Goal: Use online tool/utility: Utilize a website feature to perform a specific function

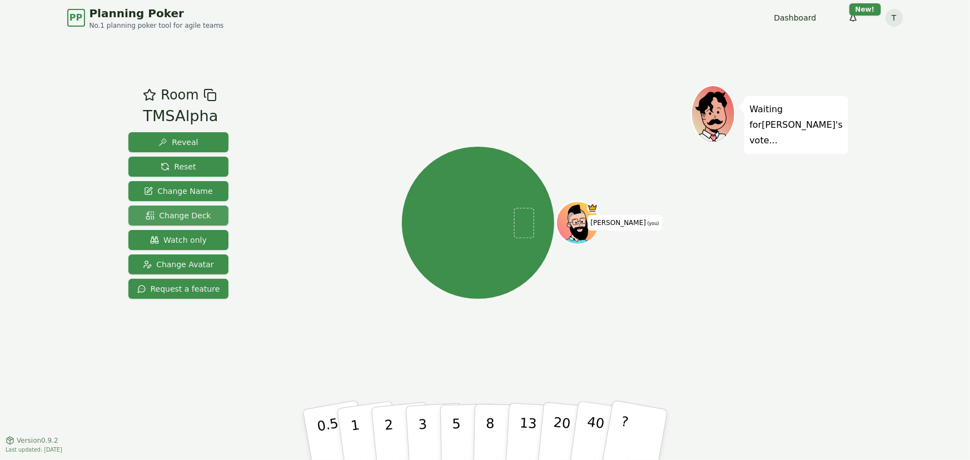
click at [186, 215] on span "Change Deck" at bounding box center [178, 215] width 65 height 11
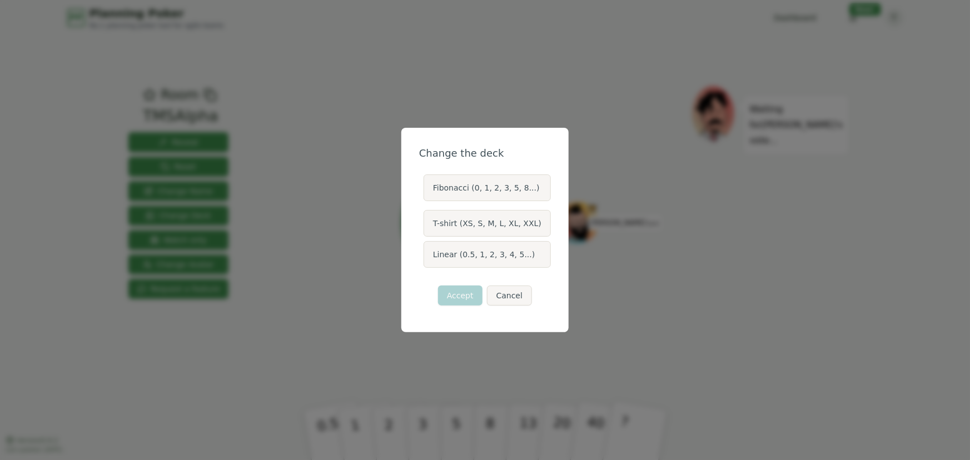
click at [499, 226] on label "T-shirt (XS, S, M, L, XL, XXL)" at bounding box center [487, 223] width 127 height 27
click at [427, 226] on button "T-shirt (XS, S, M, L, XL, XXL)" at bounding box center [423, 223] width 9 height 9
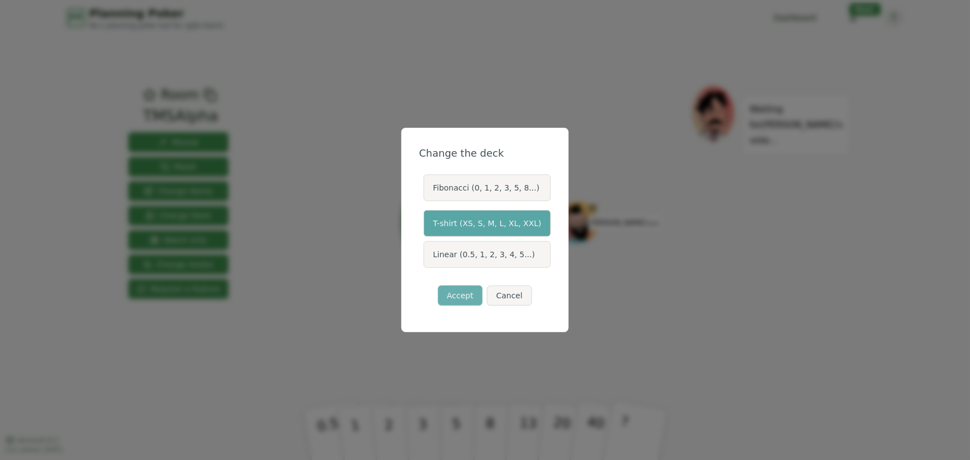
click at [459, 291] on button "Accept" at bounding box center [460, 296] width 44 height 20
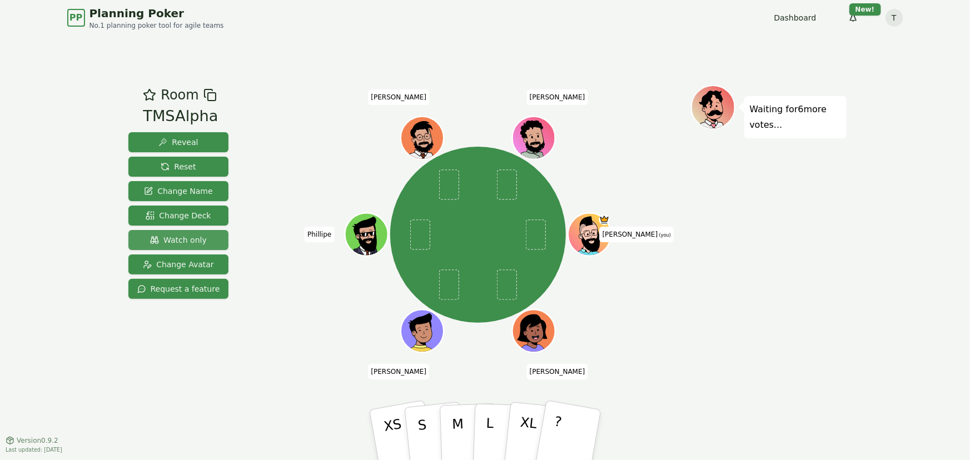
click at [181, 242] on span "Watch only" at bounding box center [178, 240] width 57 height 11
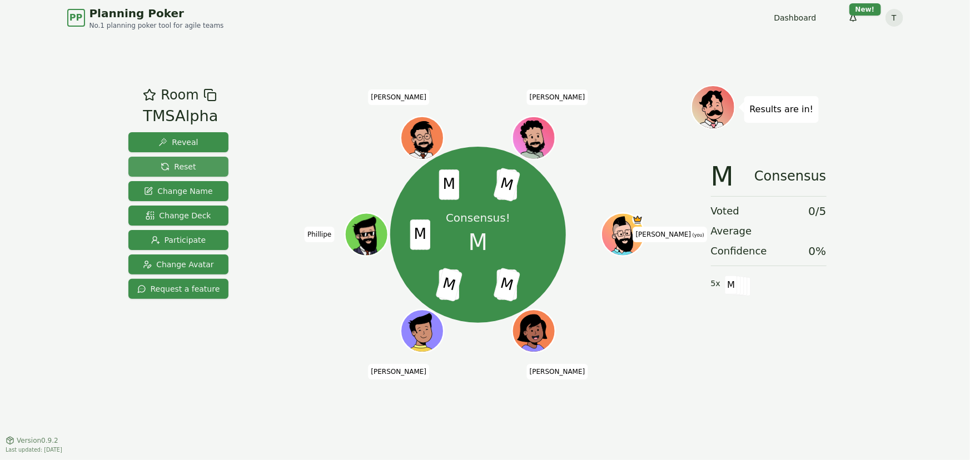
click at [175, 166] on span "Reset" at bounding box center [178, 166] width 35 height 11
click at [172, 163] on span "Reset" at bounding box center [178, 166] width 35 height 11
click at [176, 166] on span "Reset" at bounding box center [178, 166] width 35 height 11
click at [175, 165] on span "Reset" at bounding box center [178, 166] width 35 height 11
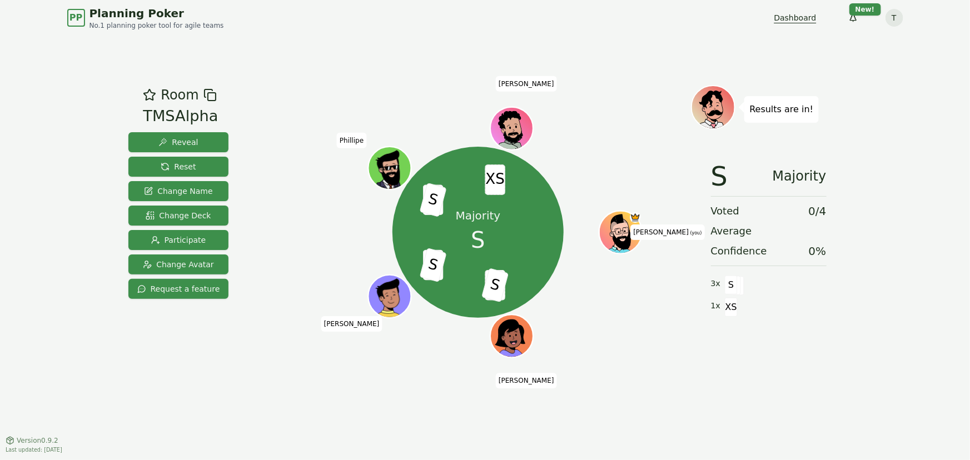
click at [790, 15] on link "Dashboard" at bounding box center [795, 17] width 42 height 11
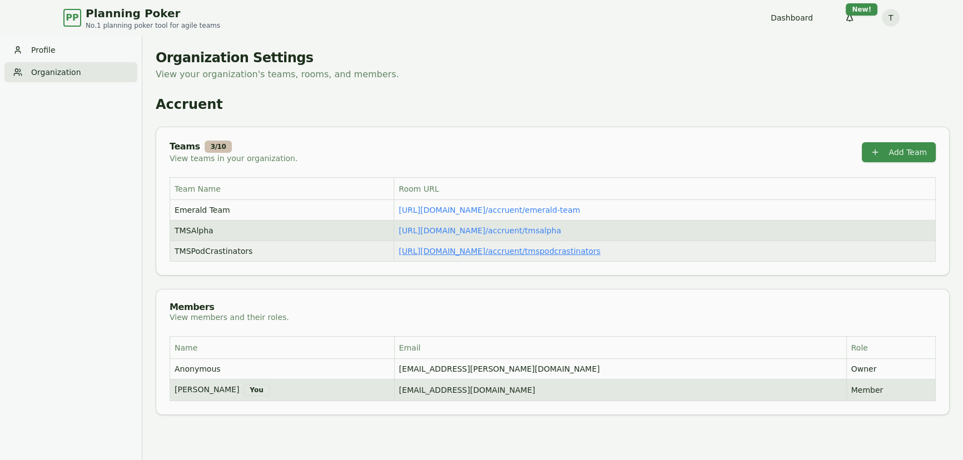
click at [412, 252] on link "[URL][DOMAIN_NAME] / accruent/tmspodcrastinators" at bounding box center [500, 251] width 202 height 9
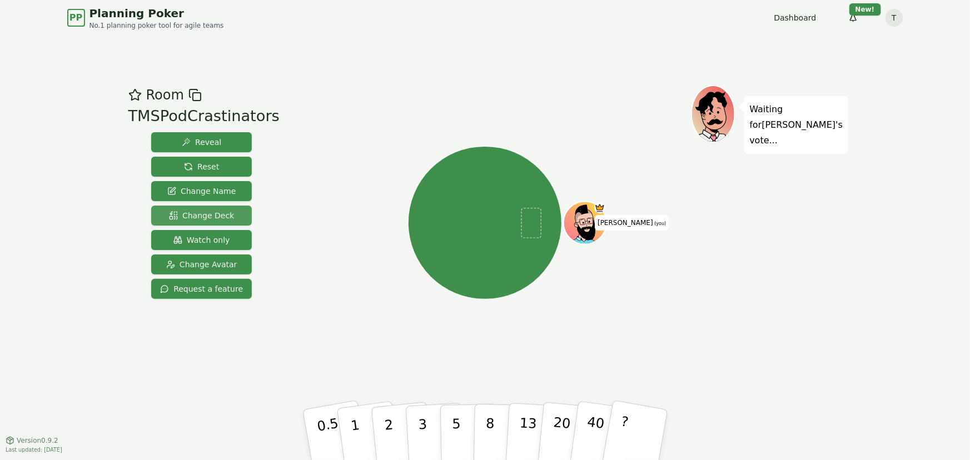
click at [192, 210] on span "Change Deck" at bounding box center [201, 215] width 65 height 11
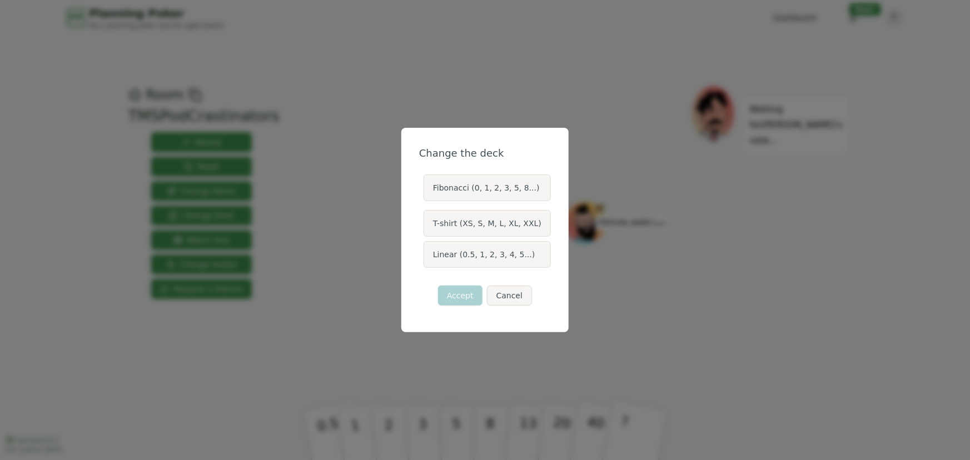
click at [460, 222] on label "T-shirt (XS, S, M, L, XL, XXL)" at bounding box center [487, 223] width 127 height 27
click at [427, 222] on button "T-shirt (XS, S, M, L, XL, XXL)" at bounding box center [423, 223] width 9 height 9
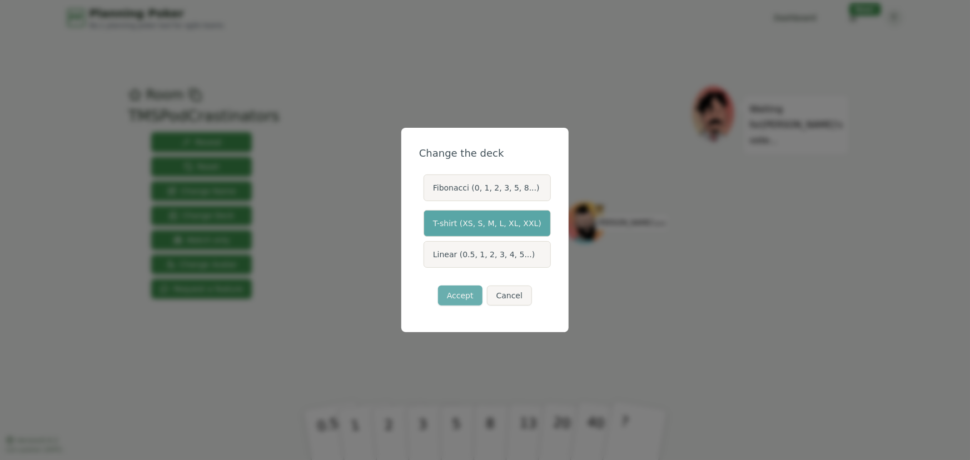
click at [464, 293] on button "Accept" at bounding box center [460, 296] width 44 height 20
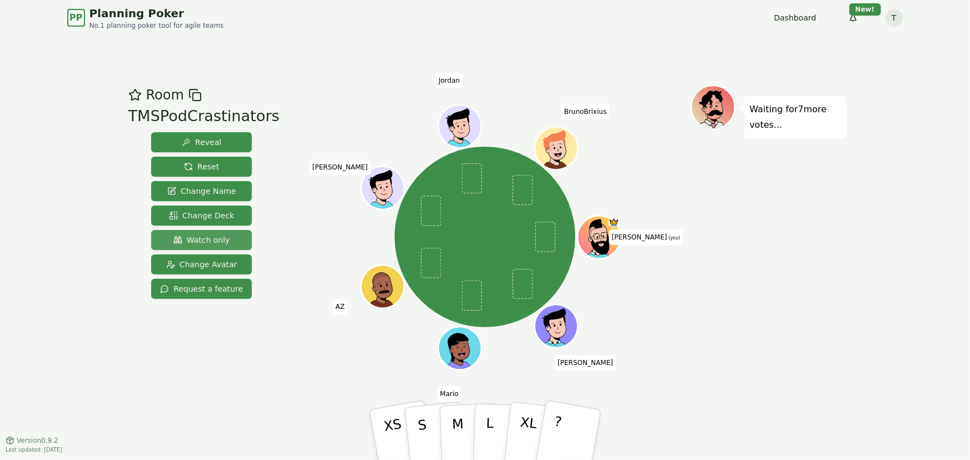
click at [196, 238] on span "Watch only" at bounding box center [201, 240] width 57 height 11
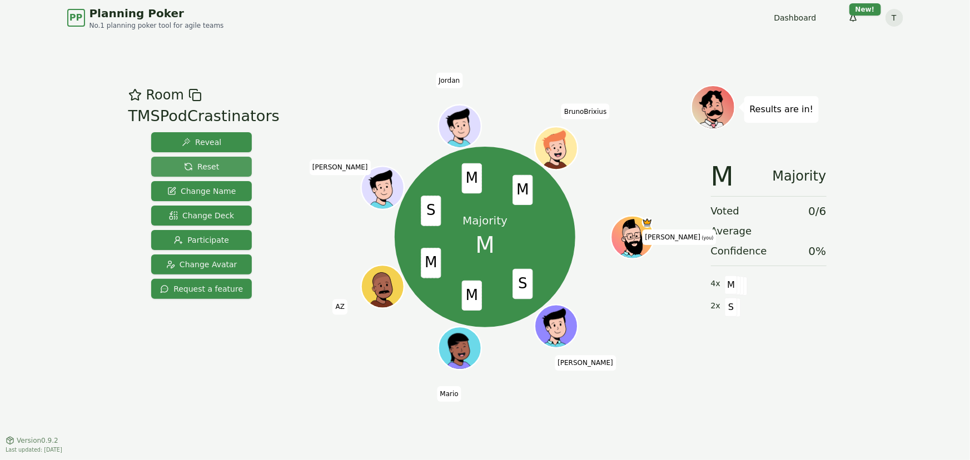
click at [192, 163] on span "Reset" at bounding box center [201, 166] width 35 height 11
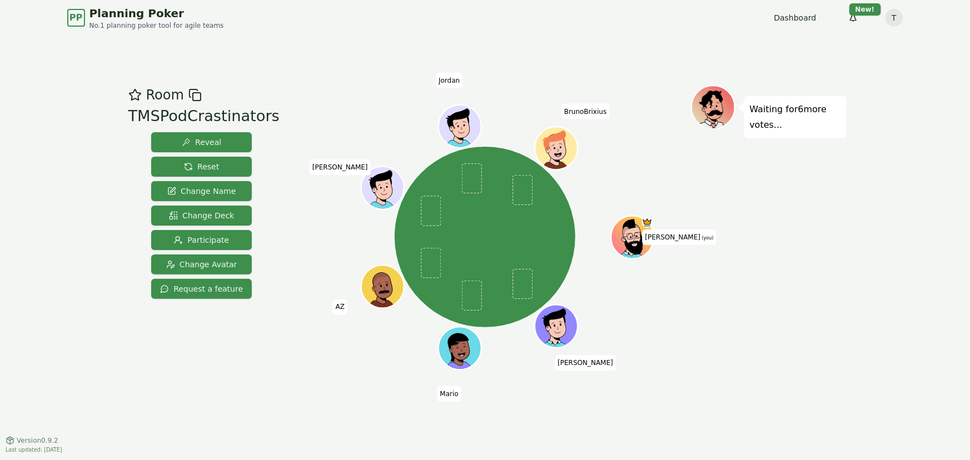
click at [522, 40] on div "Room TMSPodCrastinators Reveal Reset Change Name Change Deck Participate Change…" at bounding box center [485, 238] width 723 height 405
click at [681, 321] on div "Toce (you) Yan Mario AZ John Jordan BrunoBrixius" at bounding box center [485, 237] width 411 height 264
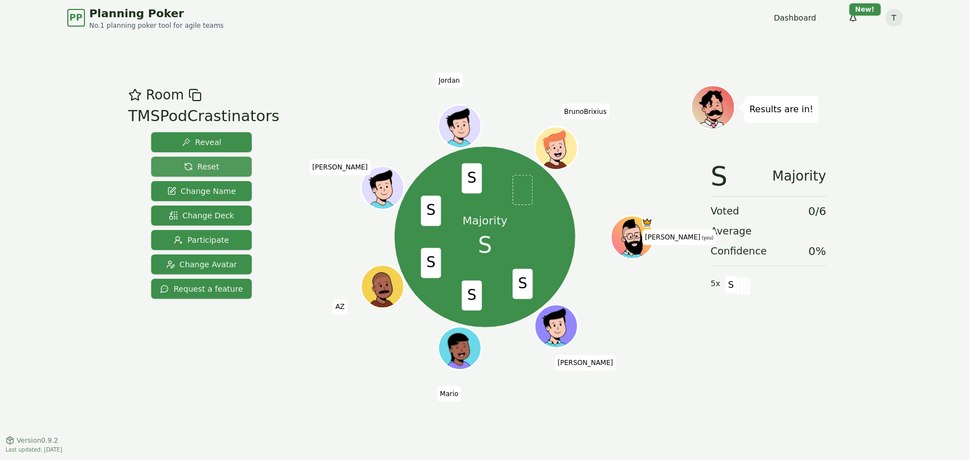
click at [190, 161] on span "Reset" at bounding box center [201, 166] width 35 height 11
click at [195, 165] on span "Reset" at bounding box center [201, 166] width 35 height 11
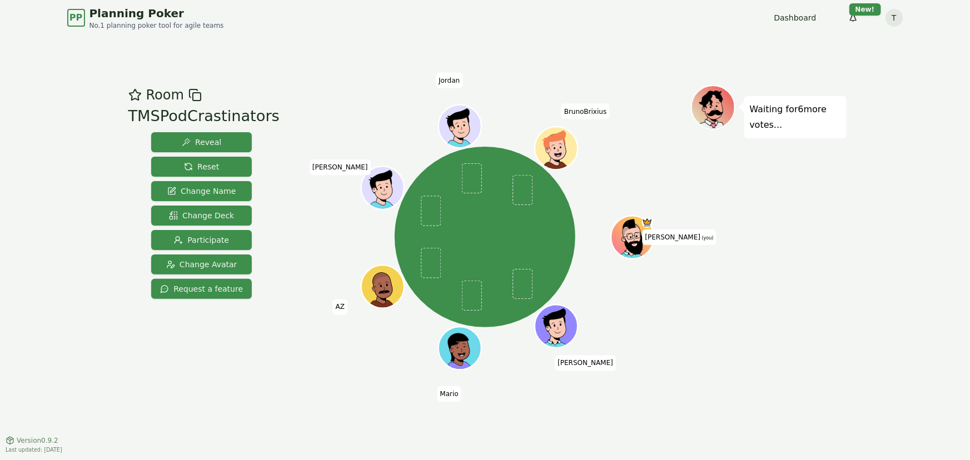
click at [472, 53] on div "Room TMSPodCrastinators Reveal Reset Change Name Change Deck Participate Change…" at bounding box center [485, 238] width 723 height 405
